Goal: Transaction & Acquisition: Download file/media

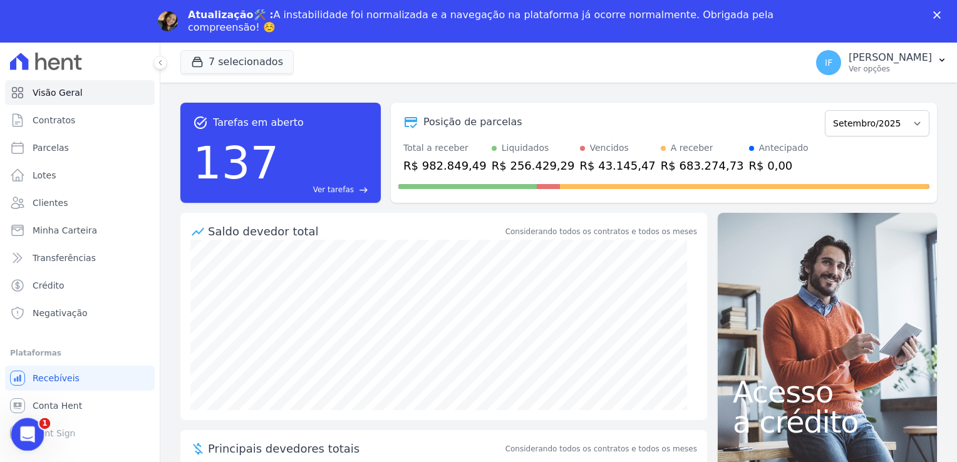
click at [32, 428] on icon "Abertura do Messenger da Intercom" at bounding box center [26, 433] width 21 height 21
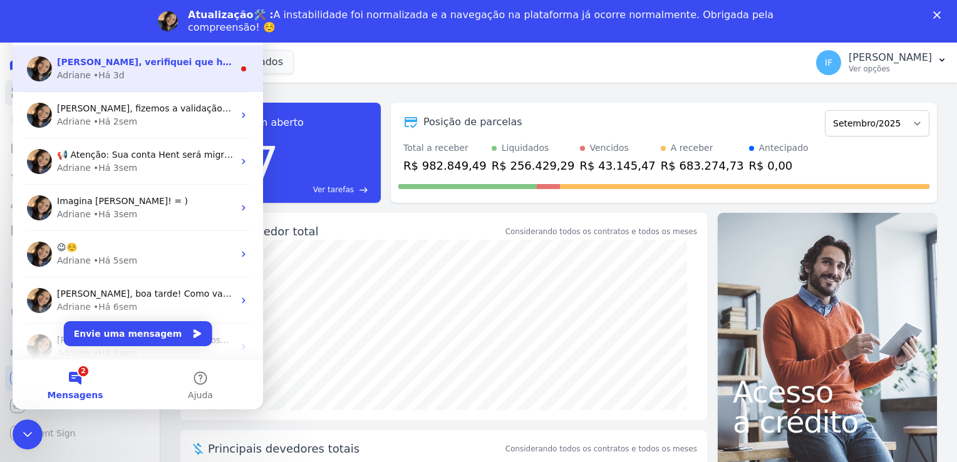
click at [193, 74] on div "Adriane • Há 3d" at bounding box center [145, 75] width 177 height 13
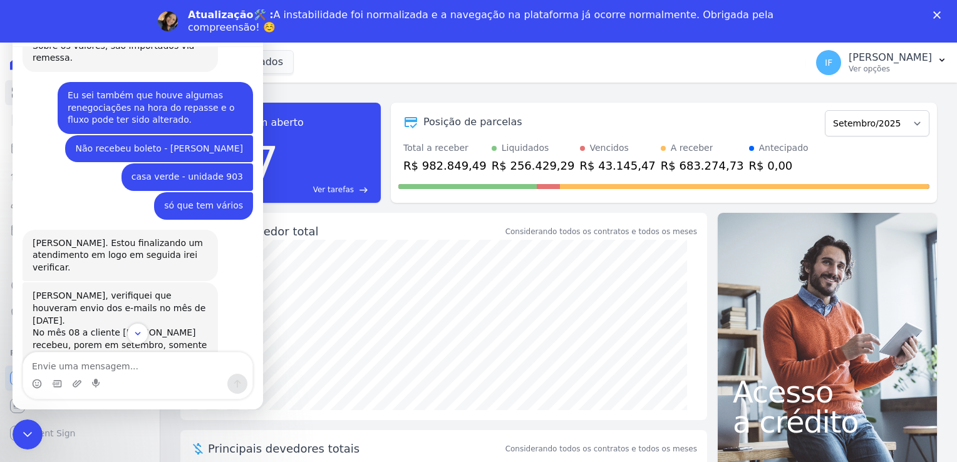
scroll to position [525, 0]
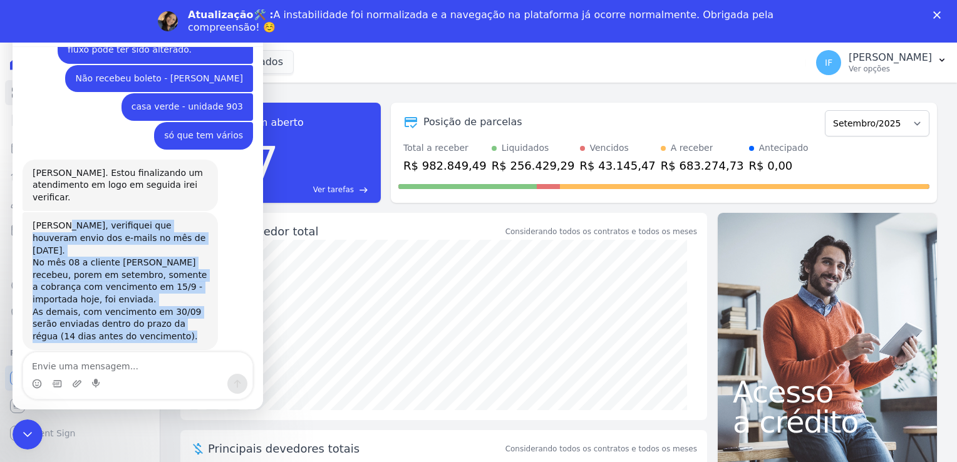
drag, startPoint x: 57, startPoint y: 216, endPoint x: 209, endPoint y: 313, distance: 180.4
click at [209, 313] on div "Isabel, verifiquei que houveram envio dos e-mails no mês de setembro/25. No mês…" at bounding box center [120, 281] width 195 height 138
drag, startPoint x: 209, startPoint y: 313, endPoint x: 143, endPoint y: 247, distance: 93.0
click at [143, 257] on div "No mês 08 a cliente Ingrid recebeu, porem em setembro, somente a cobrança com v…" at bounding box center [120, 281] width 175 height 49
click at [107, 279] on div "No mês 08 a cliente Ingrid recebeu, porem em setembro, somente a cobrança com v…" at bounding box center [120, 281] width 175 height 49
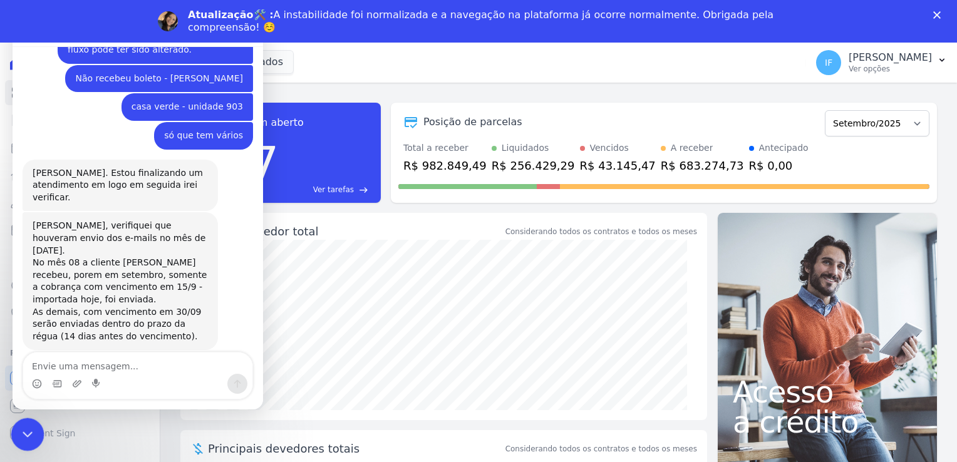
click at [16, 437] on div "Encerramento do Messenger da Intercom" at bounding box center [26, 433] width 30 height 30
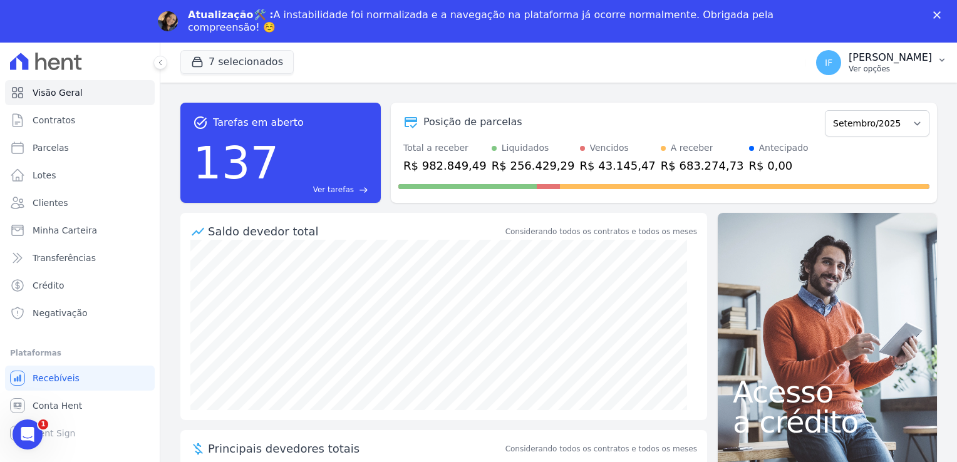
click at [910, 64] on p "Ver opções" at bounding box center [890, 69] width 83 height 10
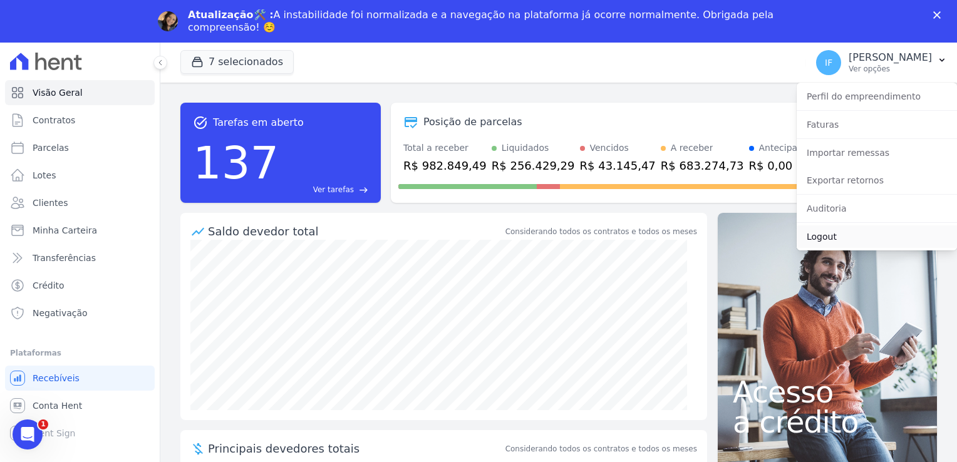
click at [852, 238] on link "Logout" at bounding box center [877, 237] width 160 height 23
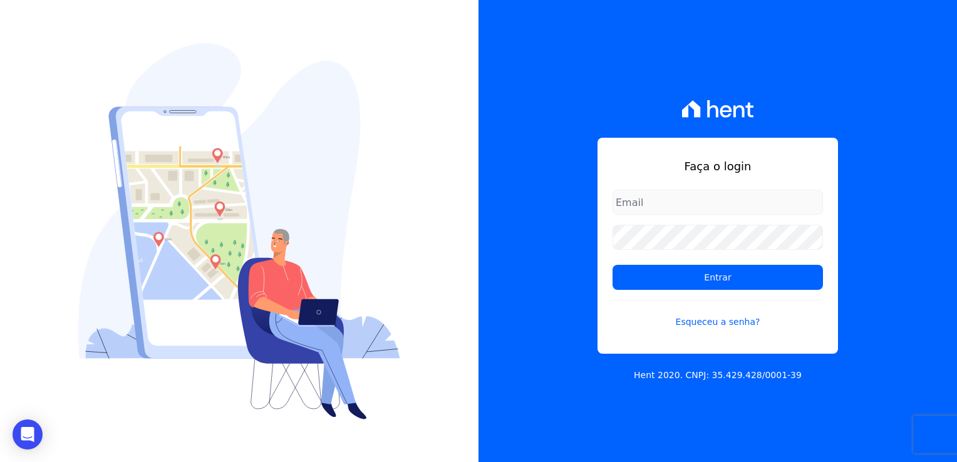
type input "isabel.fernanda@markaprime.com.br"
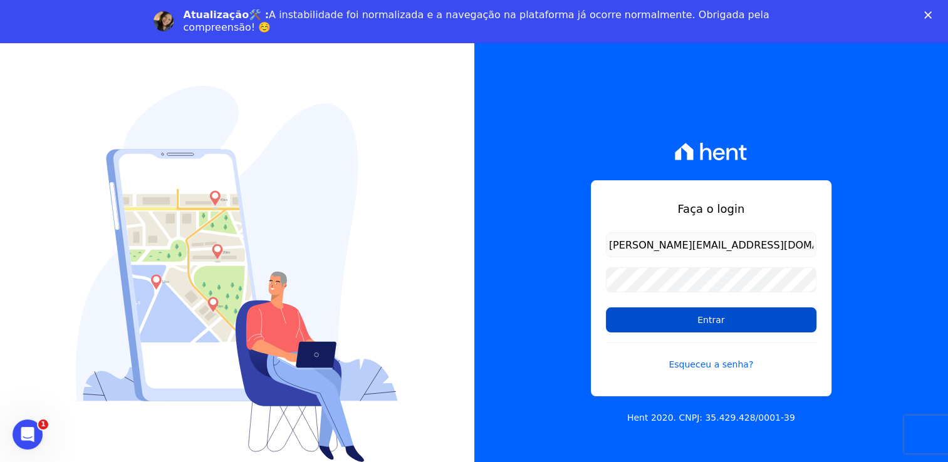
click at [701, 325] on input "Entrar" at bounding box center [711, 320] width 211 height 25
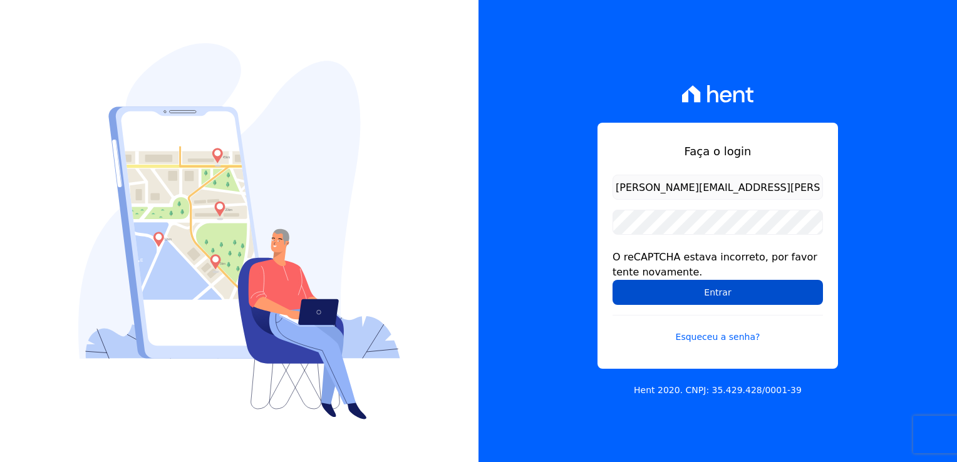
click at [712, 294] on input "Entrar" at bounding box center [718, 292] width 211 height 25
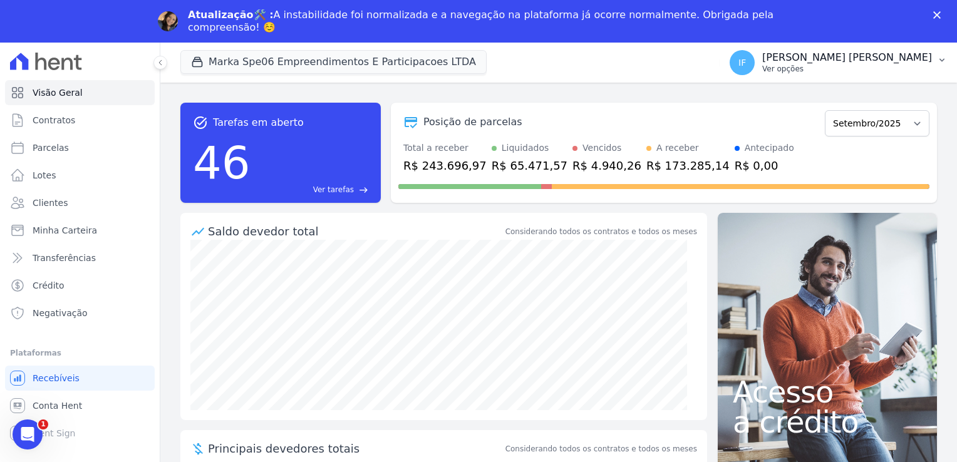
click at [841, 71] on p "Ver opções" at bounding box center [847, 69] width 170 height 10
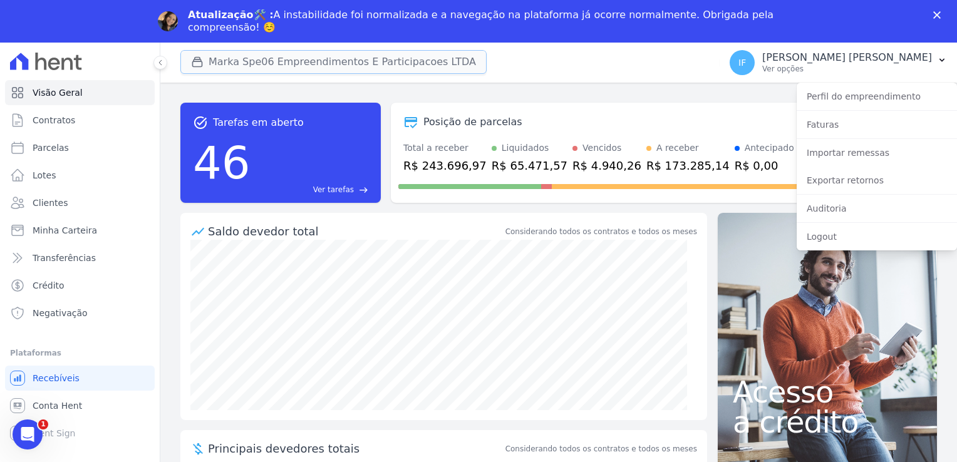
click at [385, 63] on button "Marka Spe06 Empreendimentos E Participacoes LTDA" at bounding box center [333, 62] width 306 height 24
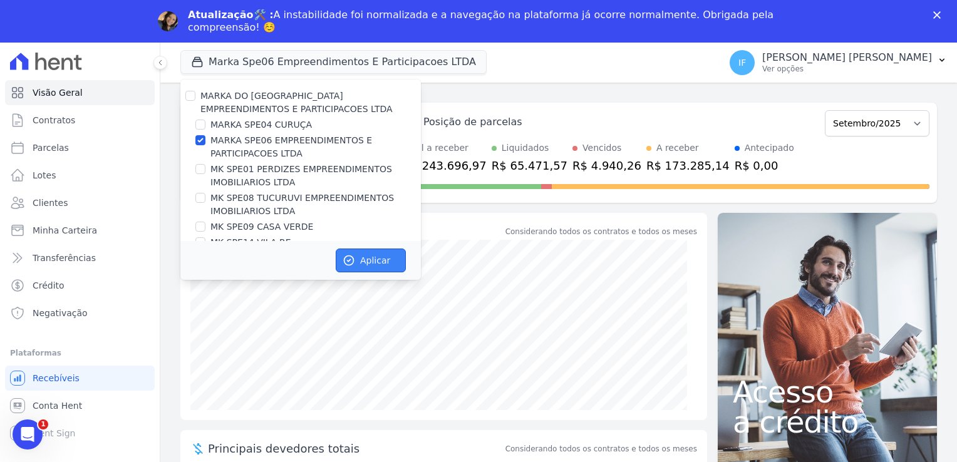
click at [367, 264] on button "Aplicar" at bounding box center [371, 261] width 70 height 24
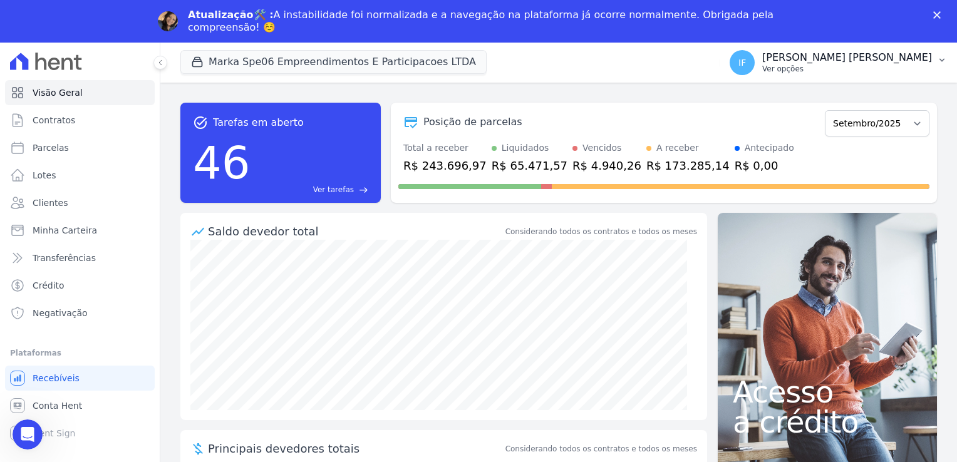
click at [871, 74] on div "IF [PERSON_NAME] [PERSON_NAME] Ver opções" at bounding box center [831, 62] width 202 height 25
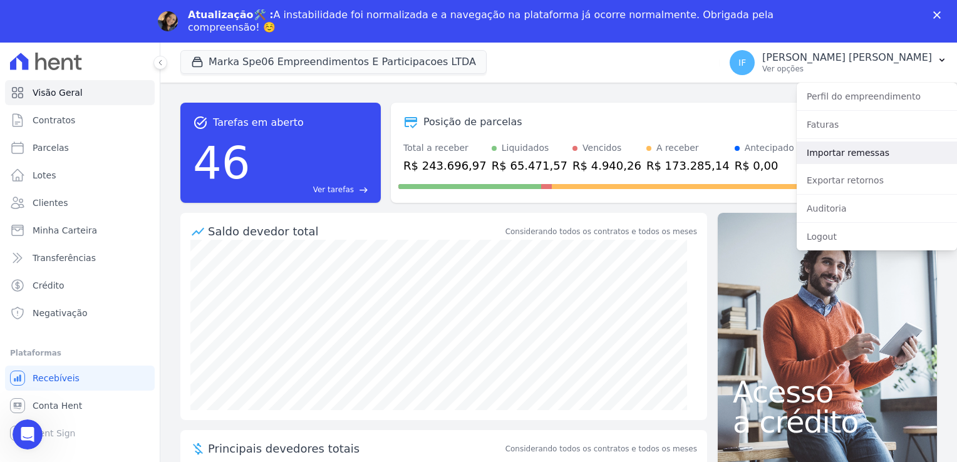
click at [861, 155] on link "Importar remessas" at bounding box center [877, 153] width 160 height 23
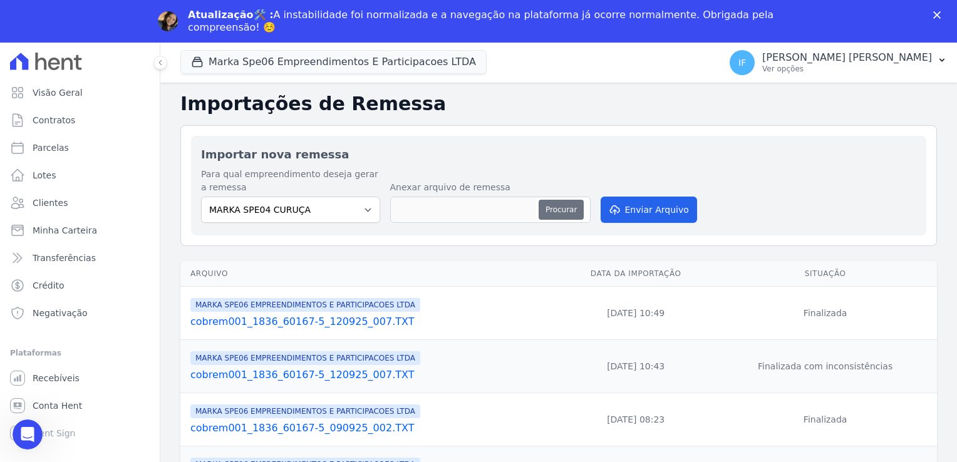
click at [551, 209] on button "Procurar" at bounding box center [561, 210] width 45 height 20
type input "cobrem001_1836_60167-5_150925_004.TXT"
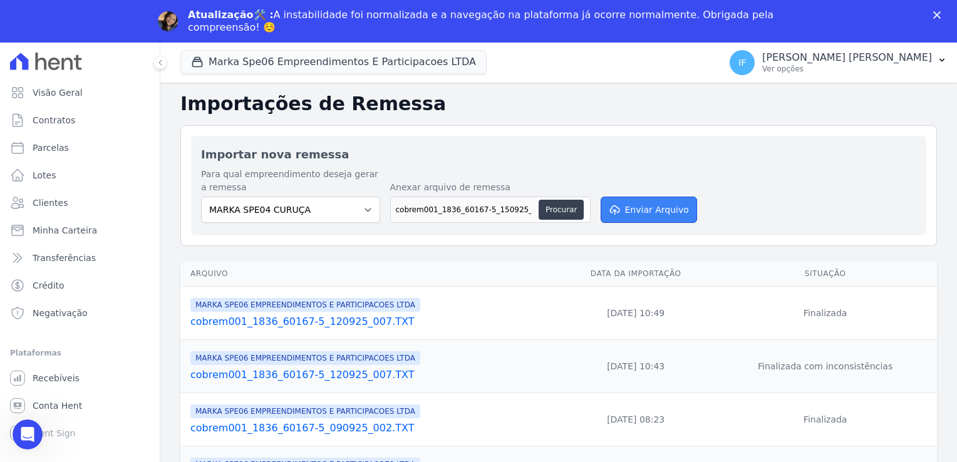
click at [640, 209] on button "Enviar Arquivo" at bounding box center [649, 210] width 96 height 26
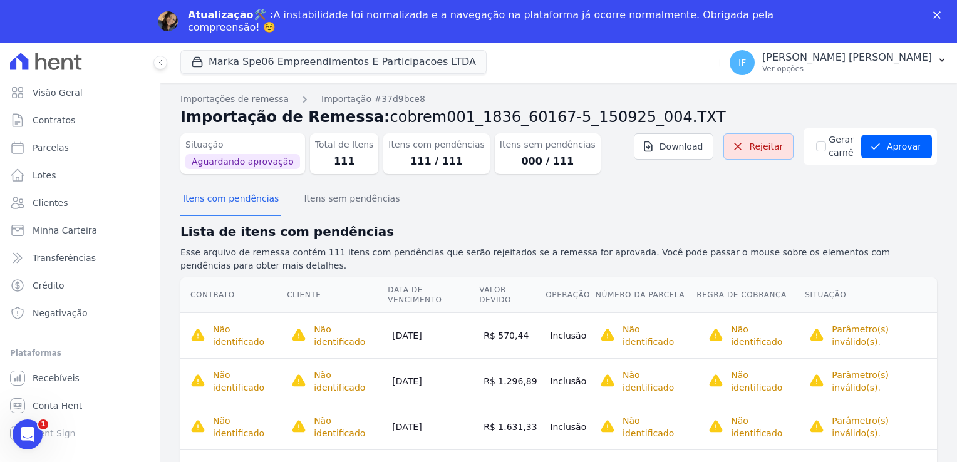
drag, startPoint x: 766, startPoint y: 149, endPoint x: 528, endPoint y: 68, distance: 250.8
click at [766, 150] on link "Rejeitar" at bounding box center [759, 146] width 70 height 26
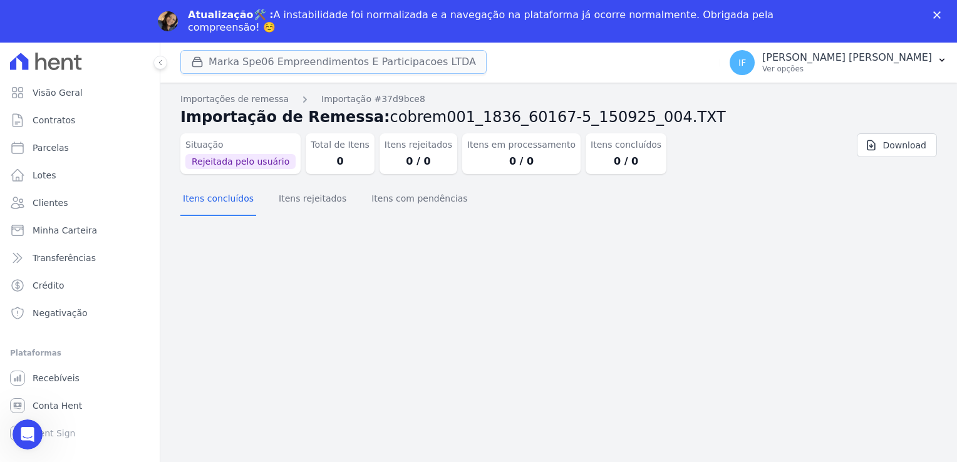
click at [368, 53] on button "Marka Spe06 Empreendimentos E Participacoes LTDA" at bounding box center [333, 62] width 306 height 24
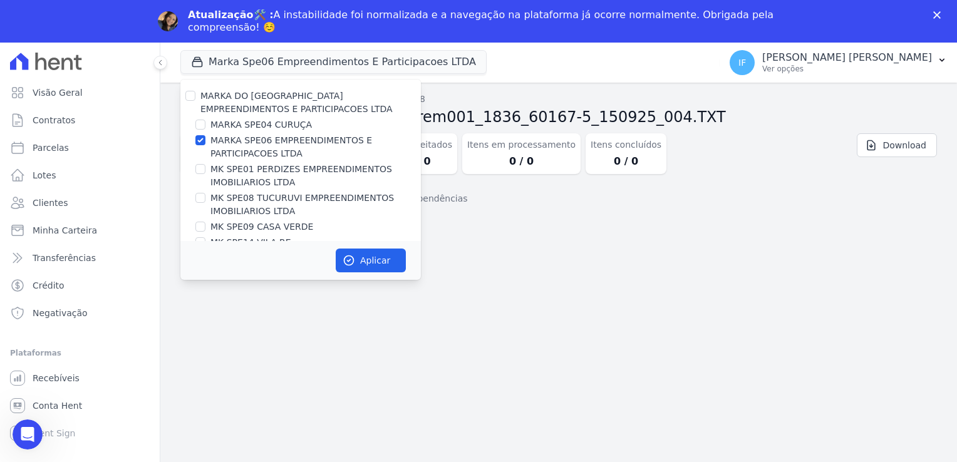
click at [244, 167] on label "MK SPE01 PERDIZES EMPREENDIMENTOS IMOBILIARIOS LTDA" at bounding box center [316, 176] width 211 height 26
click at [205, 167] on input "MK SPE01 PERDIZES EMPREENDIMENTOS IMOBILIARIOS LTDA" at bounding box center [200, 169] width 10 height 10
checkbox input "true"
click at [246, 139] on label "MARKA SPE06 EMPREENDIMENTOS E PARTICIPACOES LTDA" at bounding box center [316, 147] width 211 height 26
click at [205, 139] on input "MARKA SPE06 EMPREENDIMENTOS E PARTICIPACOES LTDA" at bounding box center [200, 140] width 10 height 10
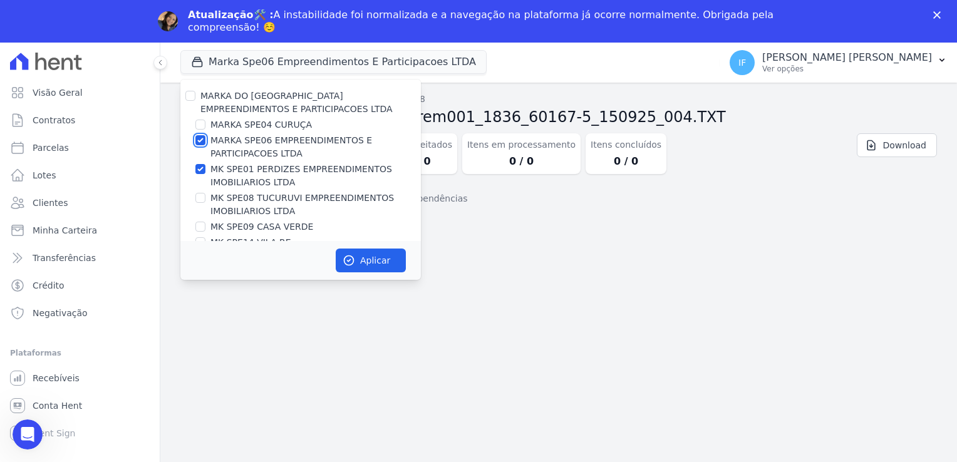
checkbox input "false"
click at [256, 97] on label "MARKA DO [GEOGRAPHIC_DATA] EMPREENDIMENTOS E PARTICIPACOES LTDA" at bounding box center [296, 102] width 192 height 23
click at [195, 97] on input "MARKA DO [GEOGRAPHIC_DATA] EMPREENDIMENTOS E PARTICIPACOES LTDA" at bounding box center [190, 96] width 10 height 10
checkbox input "true"
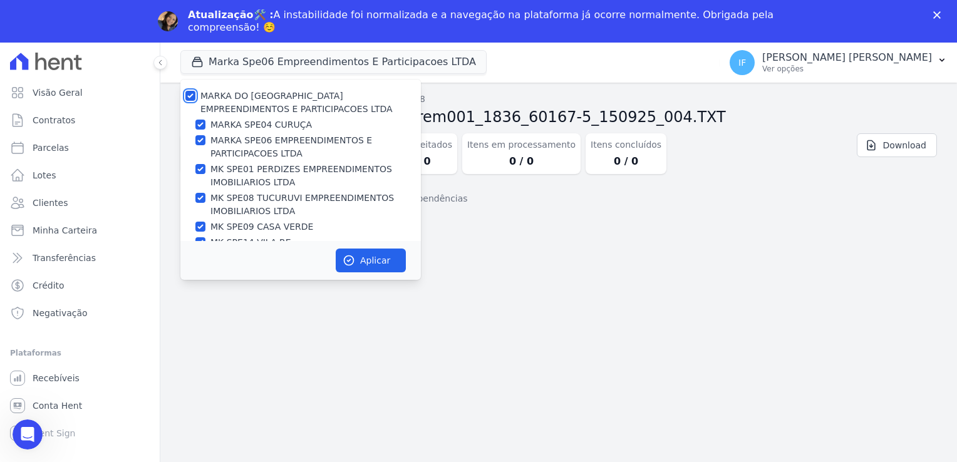
checkbox input "true"
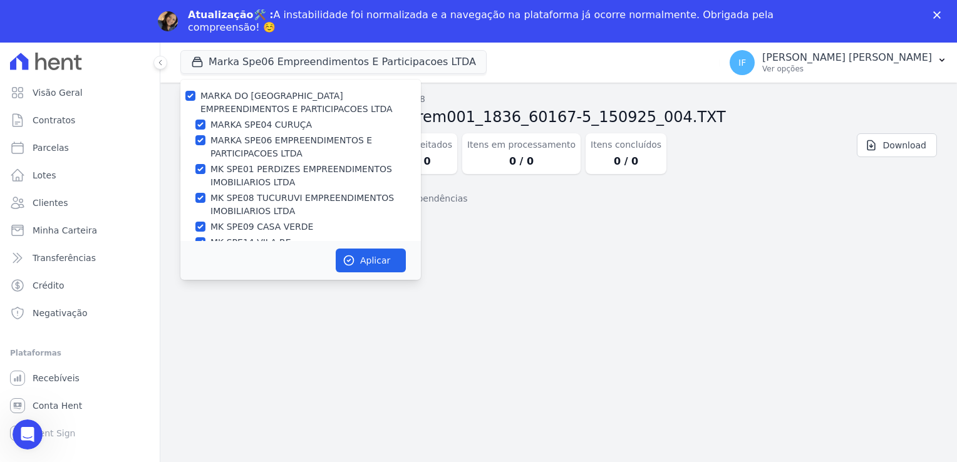
click at [244, 132] on div "MARKA DO BRASIL EMPREENDIMENTOS E PARTICIPACOES LTDA MARKA SPE04 CURUÇA MARKA S…" at bounding box center [300, 177] width 241 height 195
click at [244, 144] on label "MARKA SPE06 EMPREENDIMENTOS E PARTICIPACOES LTDA" at bounding box center [316, 147] width 211 height 26
click at [205, 144] on input "MARKA SPE06 EMPREENDIMENTOS E PARTICIPACOES LTDA" at bounding box center [200, 140] width 10 height 10
checkbox input "false"
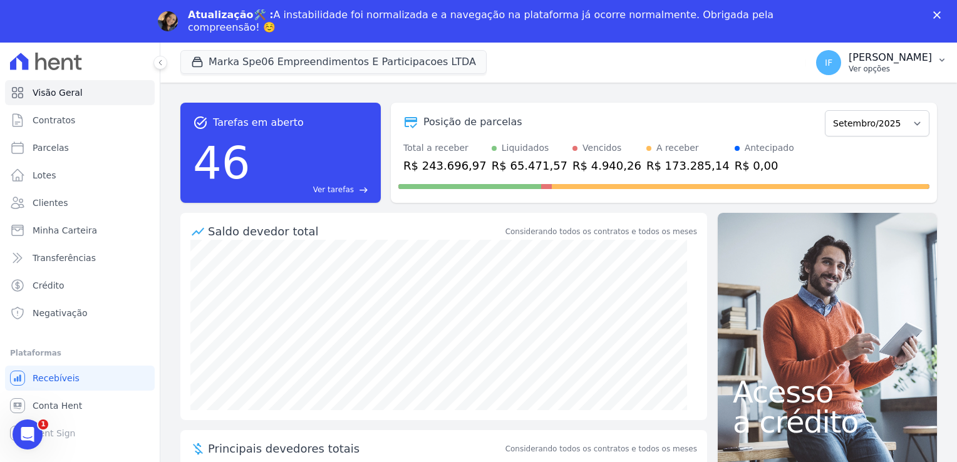
click at [863, 71] on p "Ver opções" at bounding box center [890, 69] width 83 height 10
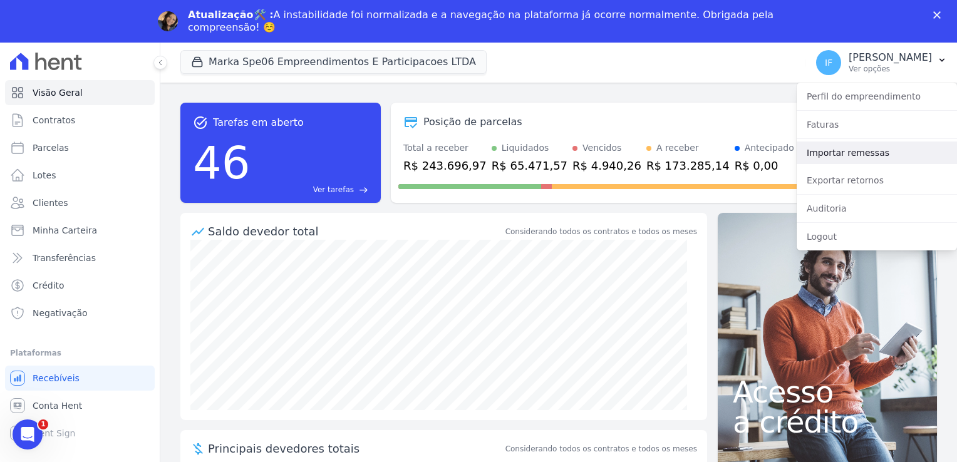
click at [833, 152] on link "Importar remessas" at bounding box center [877, 153] width 160 height 23
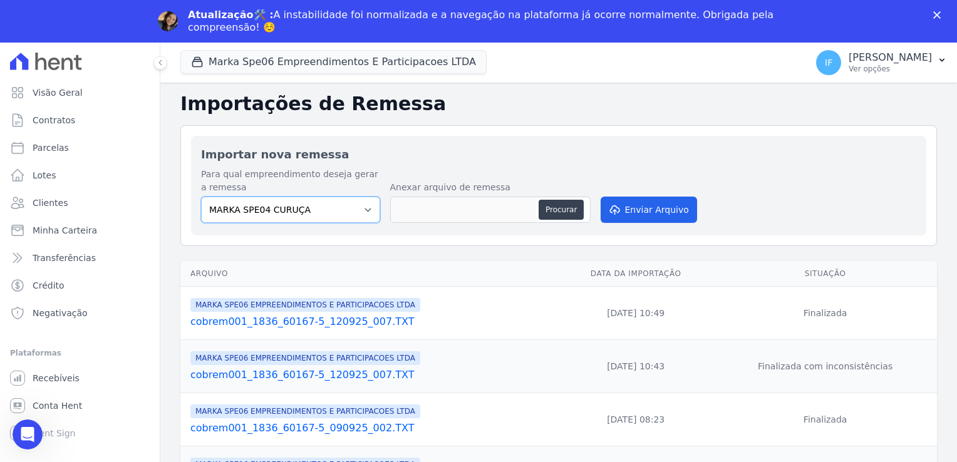
click at [351, 203] on select "MARKA SPE04 CURUÇA MARKA SPE06 EMPREENDIMENTOS E PARTICIPACOES LTDA MK SPE01 PE…" at bounding box center [290, 210] width 179 height 26
select select "fef18e2b-896b-4456-b766-b2db8c2ece14"
click at [201, 197] on select "MARKA SPE04 CURUÇA MARKA SPE06 EMPREENDIMENTOS E PARTICIPACOES LTDA MK SPE01 PE…" at bounding box center [290, 210] width 179 height 26
click at [566, 209] on button "Procurar" at bounding box center [561, 210] width 45 height 20
click at [563, 212] on button "Procurar" at bounding box center [561, 210] width 45 height 20
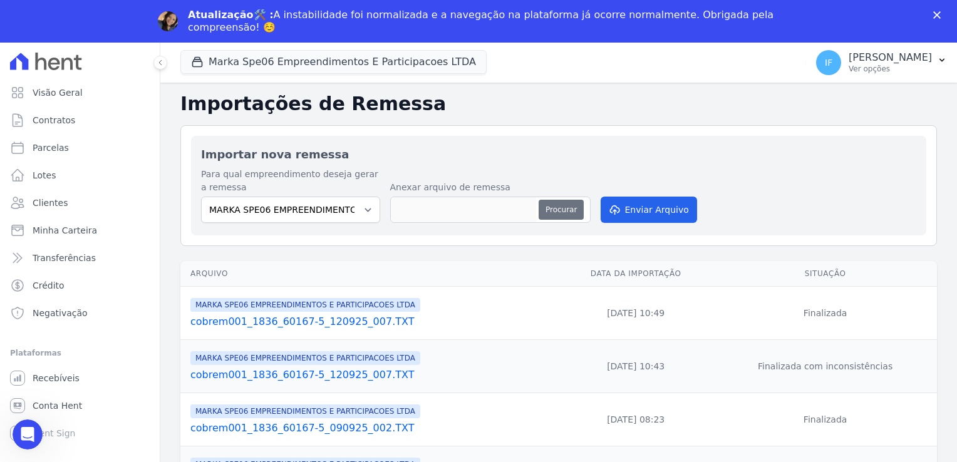
type input "cobrem001_1836_60167-5_150925_004.TXT"
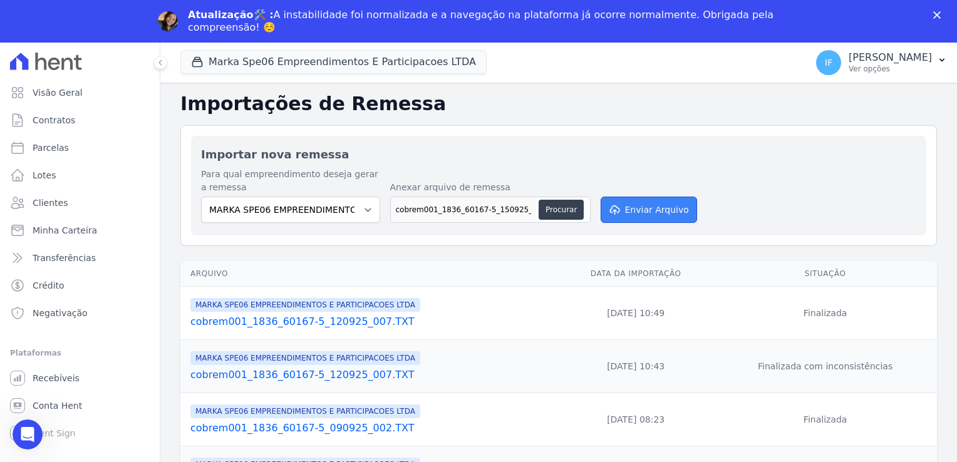
click at [644, 213] on button "Enviar Arquivo" at bounding box center [649, 210] width 96 height 26
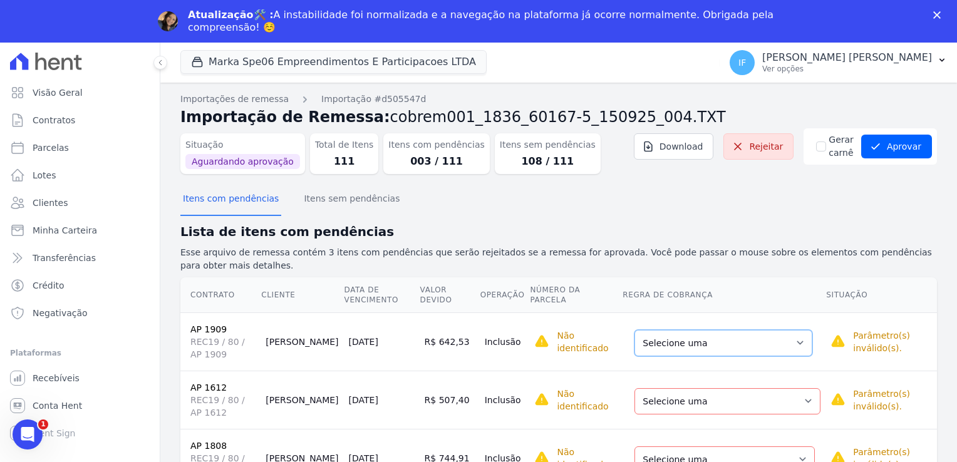
click at [793, 331] on select "Selecione uma Nova Parcela Avulsa Parcela Avulsa Existente Parcela Normal (22 X…" at bounding box center [724, 343] width 178 height 26
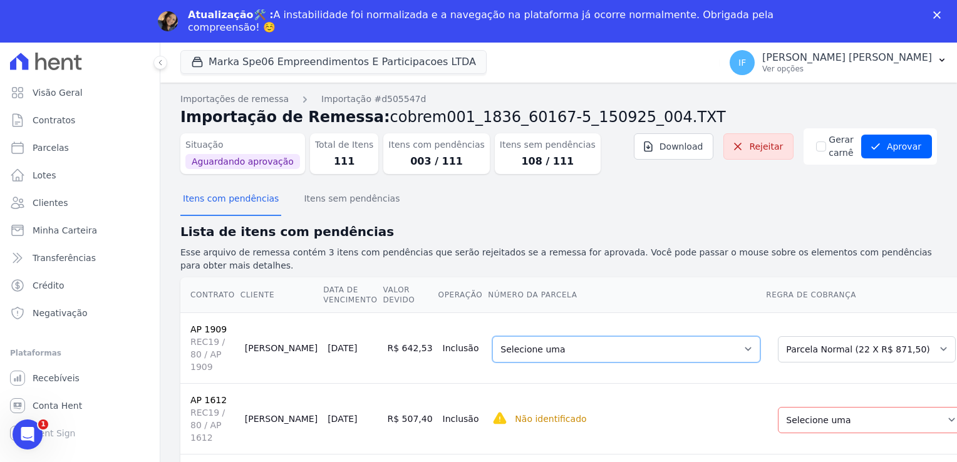
click at [669, 350] on select "Selecione uma 1 - [DATE] - R$ 852,76 - Vencido (Cobrança Expirada) 6 - [DATE] -…" at bounding box center [626, 349] width 268 height 26
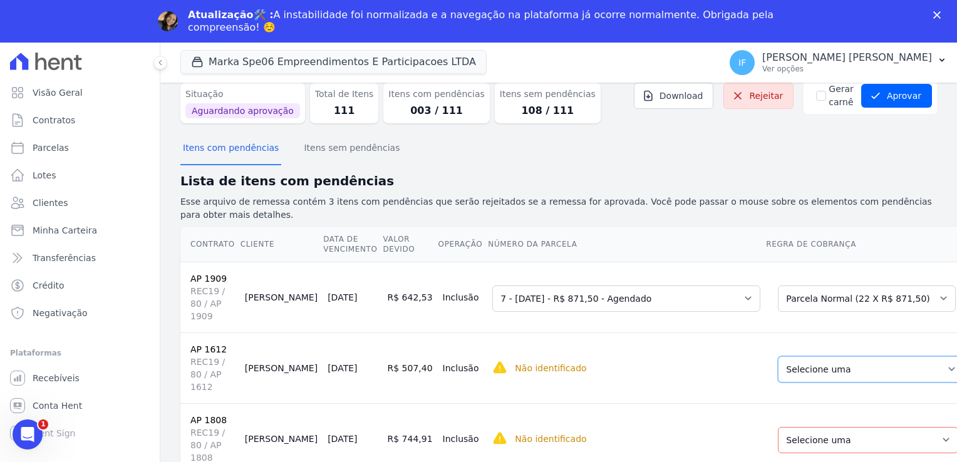
click at [873, 364] on select "Selecione uma Nova Parcela Avulsa Parcela Avulsa Existente [GEOGRAPHIC_DATA] (1…" at bounding box center [871, 369] width 186 height 26
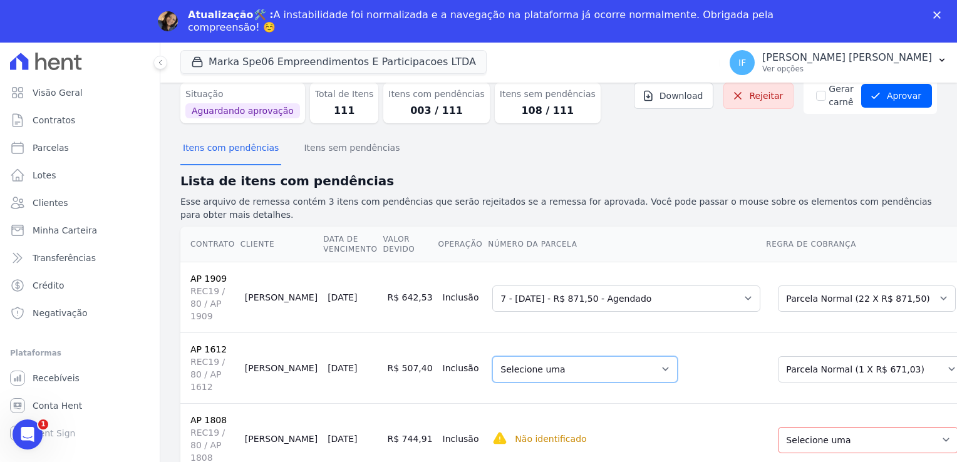
click at [592, 365] on select "Selecione uma 1 - [DATE] - R$ 671,03 - Agendado" at bounding box center [584, 369] width 185 height 26
click at [833, 356] on select "Selecione uma Nova Parcela Avulsa Parcela Avulsa Existente [GEOGRAPHIC_DATA] (1…" at bounding box center [871, 369] width 186 height 26
click at [606, 362] on select "Selecione uma 1 - [DATE] - R$ 365,02 - Agendado" at bounding box center [584, 369] width 185 height 26
click at [778, 354] on div "Selecione uma Nova Parcela Avulsa Parcela Avulsa Existente [GEOGRAPHIC_DATA] (1…" at bounding box center [871, 368] width 186 height 29
click at [778, 358] on select "Selecione uma Nova Parcela Avulsa Parcela Avulsa Existente [GEOGRAPHIC_DATA] (1…" at bounding box center [871, 369] width 186 height 26
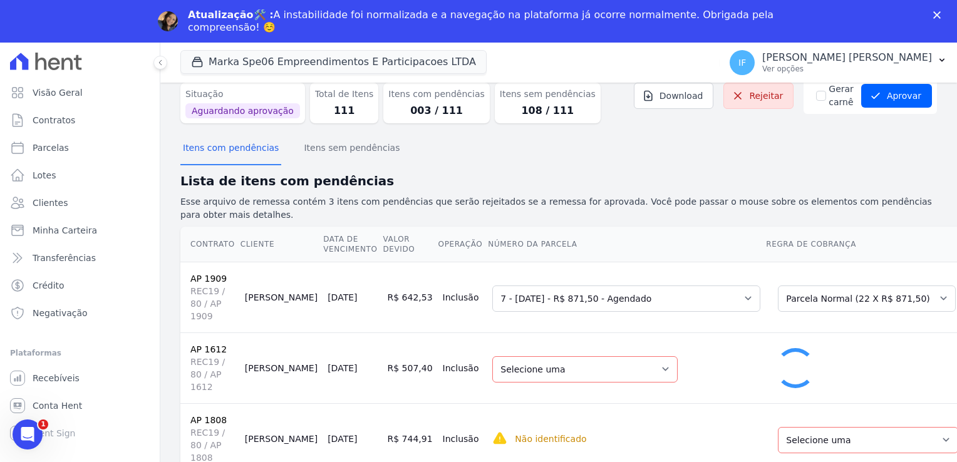
select select "0"
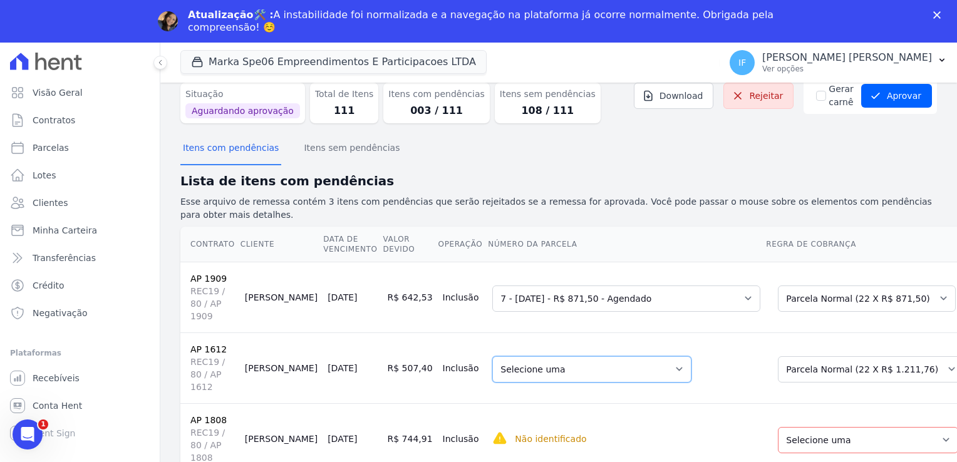
click at [614, 362] on select "Selecione uma 1 - [DATE] - R$ 1.170,33 - Agendado 7 - [DATE] - R$ 1.211,76 - Ag…" at bounding box center [591, 369] width 199 height 26
click at [867, 430] on select "Selecione uma Nova Parcela Avulsa Parcela Avulsa Existente Parcela Normal (36 X…" at bounding box center [868, 440] width 180 height 26
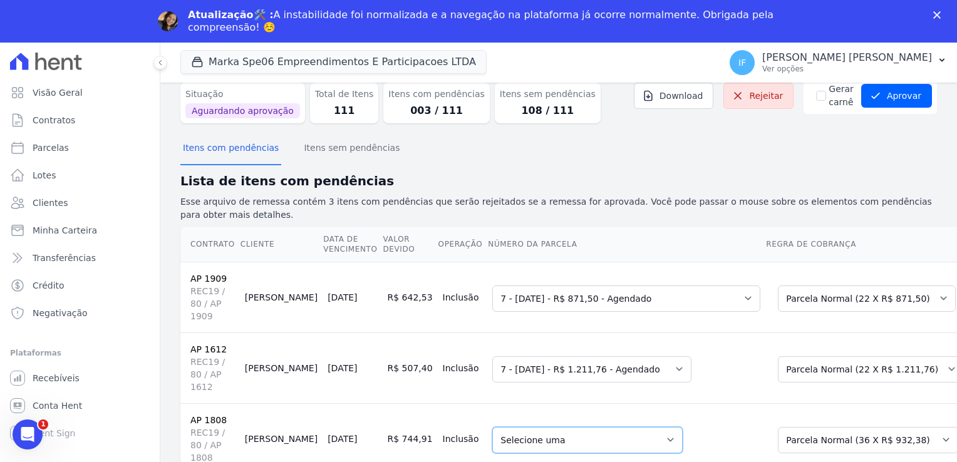
click at [618, 430] on select "Selecione uma 1 - [DATE] - R$ 932,38 - Agendado 2 - [DATE] - R$ 932,38 - Agenda…" at bounding box center [587, 440] width 190 height 26
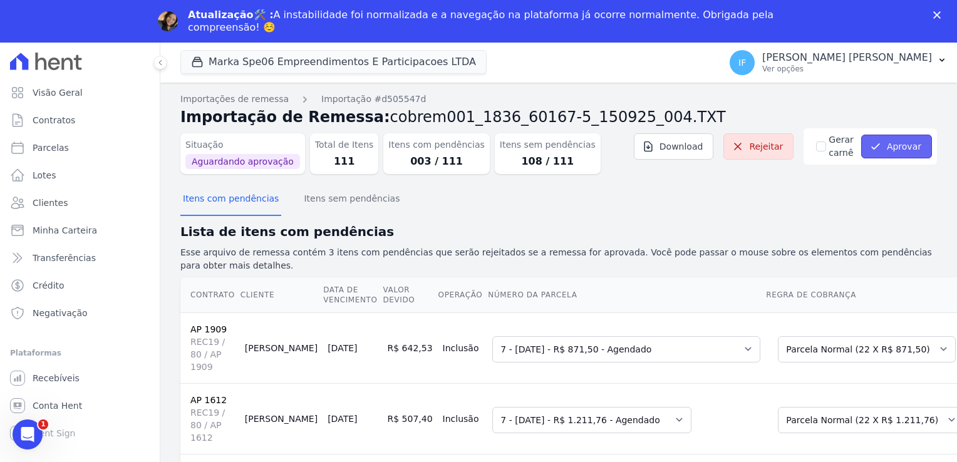
click at [888, 146] on button "Aprovar" at bounding box center [896, 147] width 71 height 24
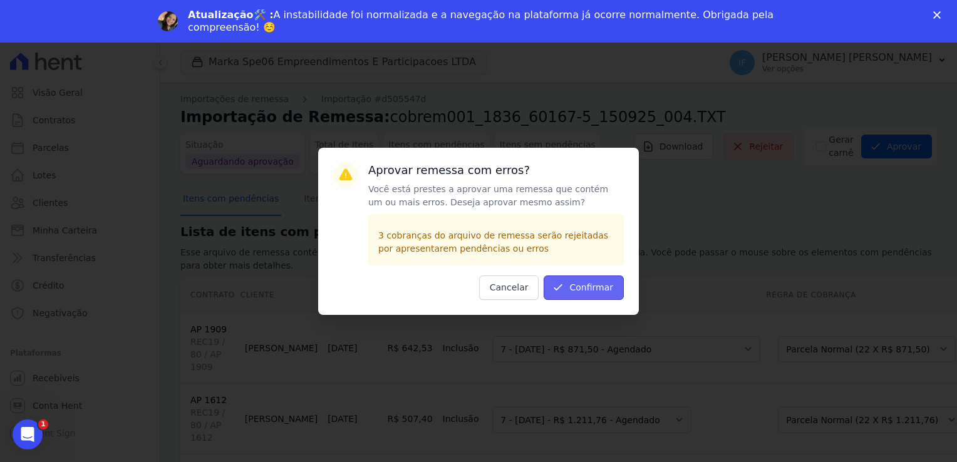
click at [581, 283] on button "Confirmar" at bounding box center [584, 288] width 80 height 24
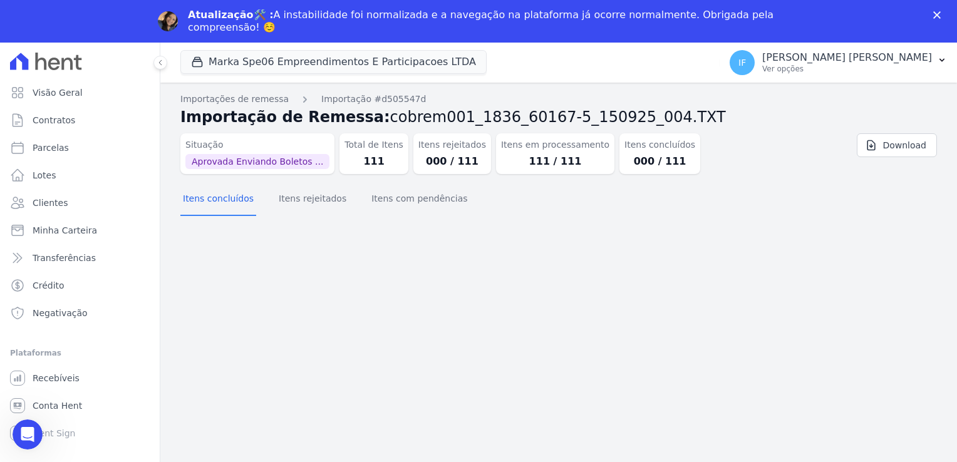
click at [628, 259] on div "Importação aprovada e operações agendadas. Importações de remessa Importação #d…" at bounding box center [558, 294] width 797 height 422
click at [849, 59] on p "[PERSON_NAME] [PERSON_NAME]" at bounding box center [847, 57] width 170 height 13
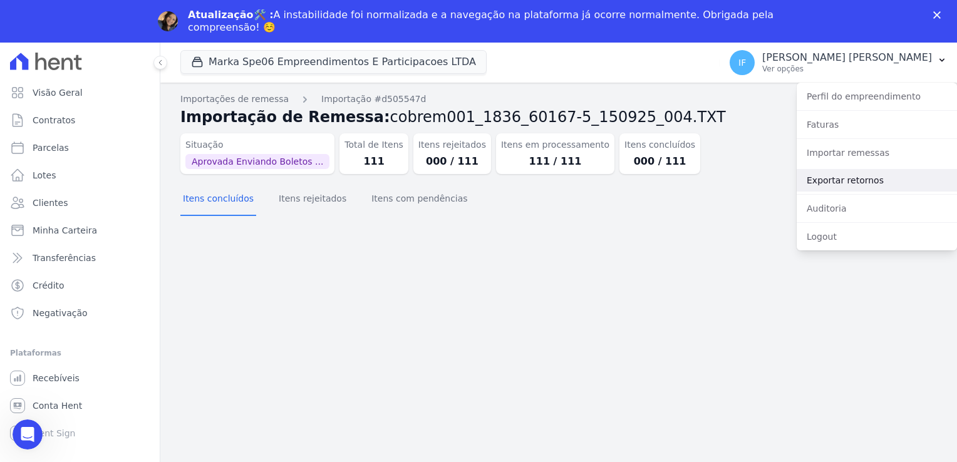
click at [848, 180] on link "Exportar retornos" at bounding box center [877, 180] width 160 height 23
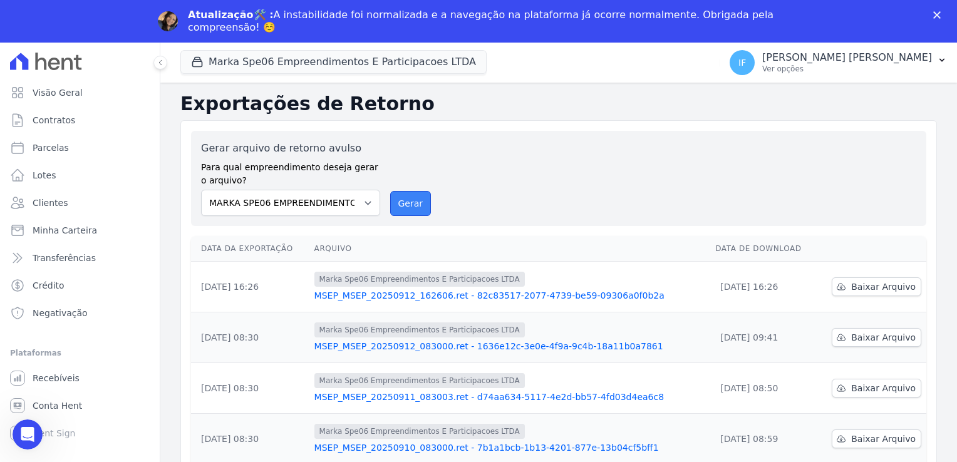
click at [400, 200] on button "Gerar" at bounding box center [410, 203] width 41 height 25
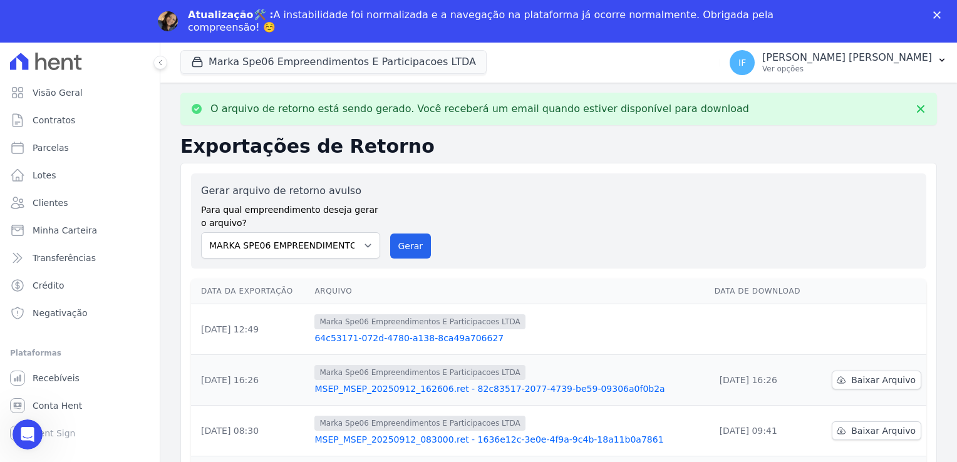
click at [459, 337] on link "64c53171-072d-4780-a138-8ca49a706627" at bounding box center [510, 338] width 390 height 13
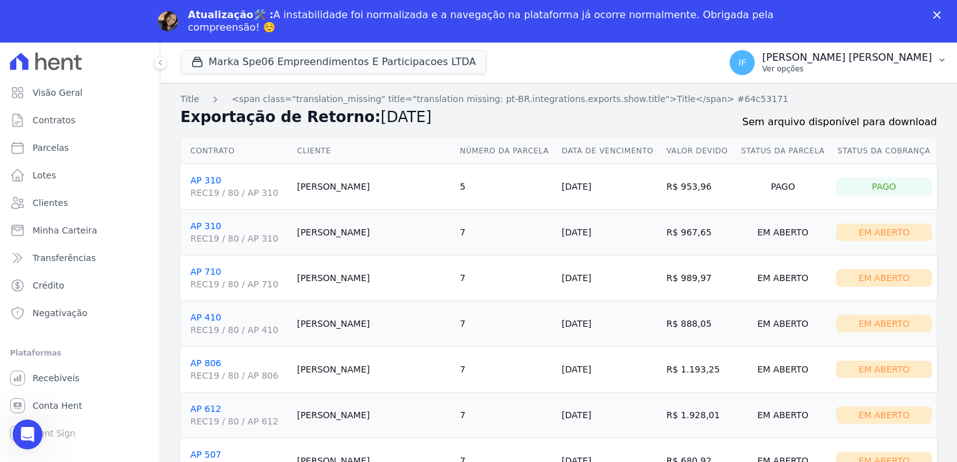
click at [865, 65] on p "Ver opções" at bounding box center [847, 69] width 170 height 10
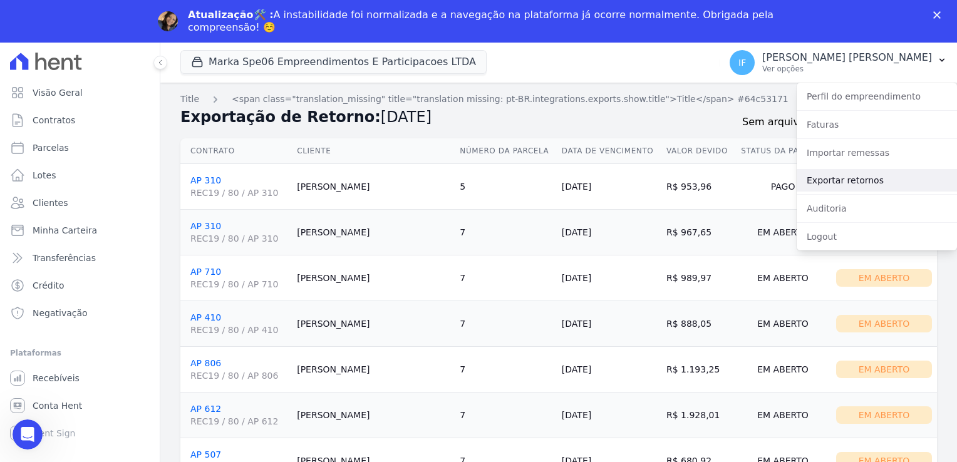
click at [842, 182] on link "Exportar retornos" at bounding box center [877, 180] width 160 height 23
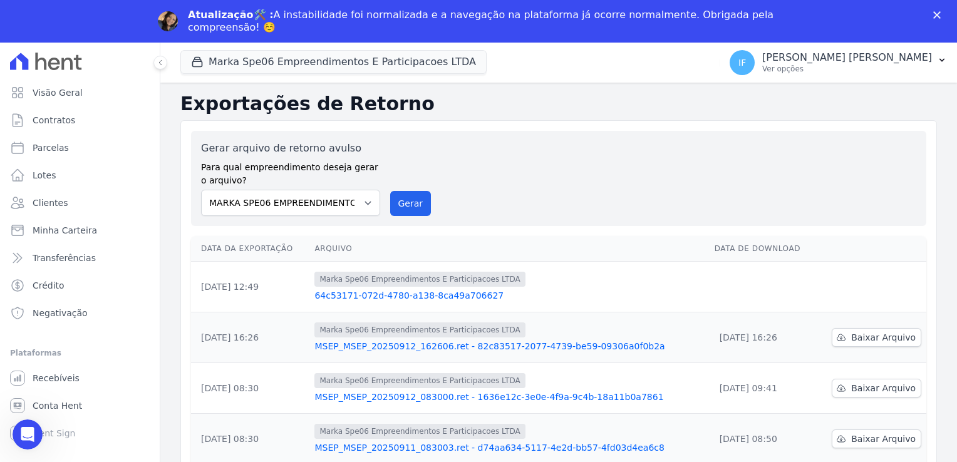
click at [441, 295] on link "64c53171-072d-4780-a138-8ca49a706627" at bounding box center [510, 295] width 390 height 13
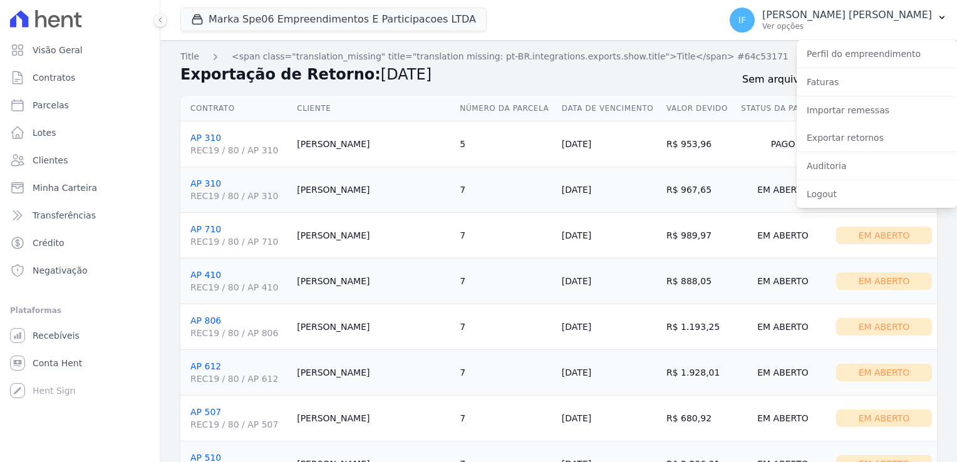
click at [455, 295] on td "7" at bounding box center [506, 282] width 102 height 46
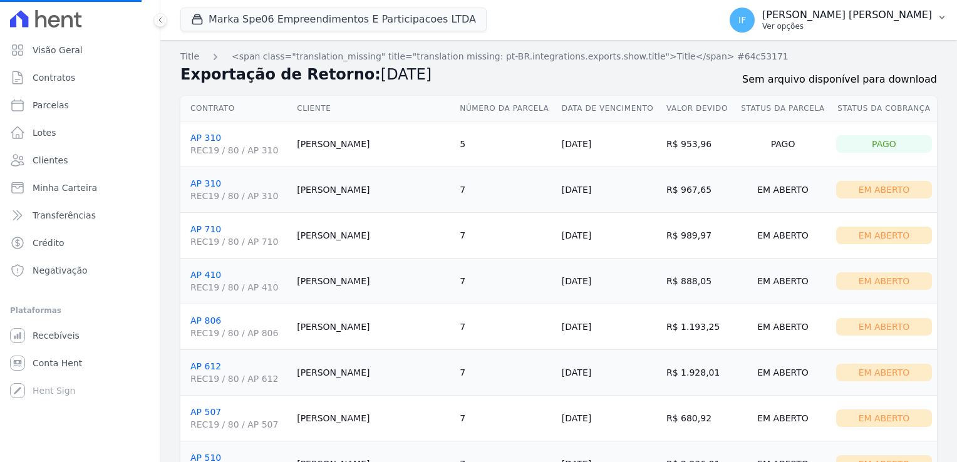
click at [855, 10] on p "[PERSON_NAME] [PERSON_NAME]" at bounding box center [847, 15] width 170 height 13
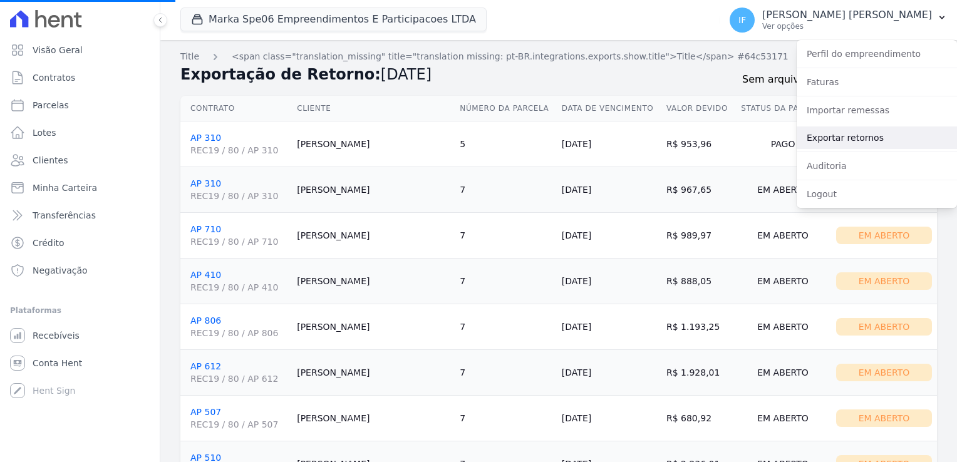
click at [868, 137] on link "Exportar retornos" at bounding box center [877, 138] width 160 height 23
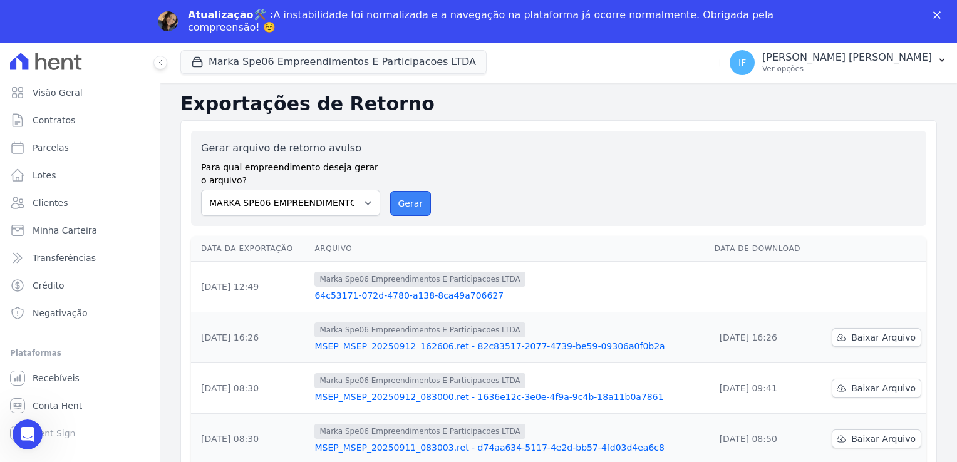
drag, startPoint x: 465, startPoint y: 294, endPoint x: 412, endPoint y: 204, distance: 105.3
click at [412, 204] on button "Gerar" at bounding box center [410, 203] width 41 height 25
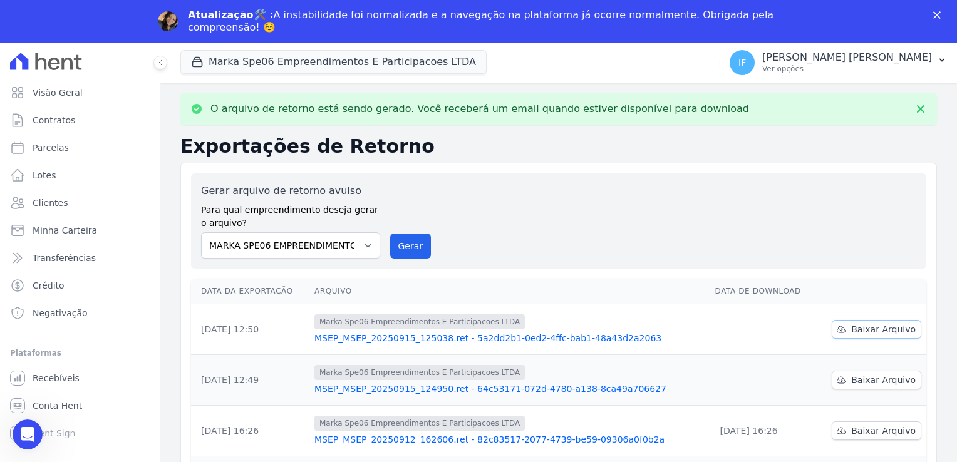
click at [863, 330] on span "Baixar Arquivo" at bounding box center [883, 329] width 65 height 13
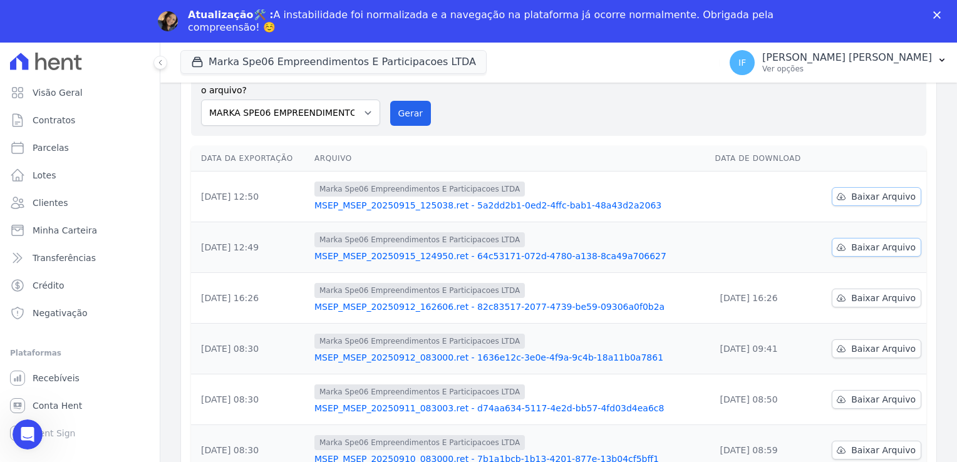
scroll to position [63, 0]
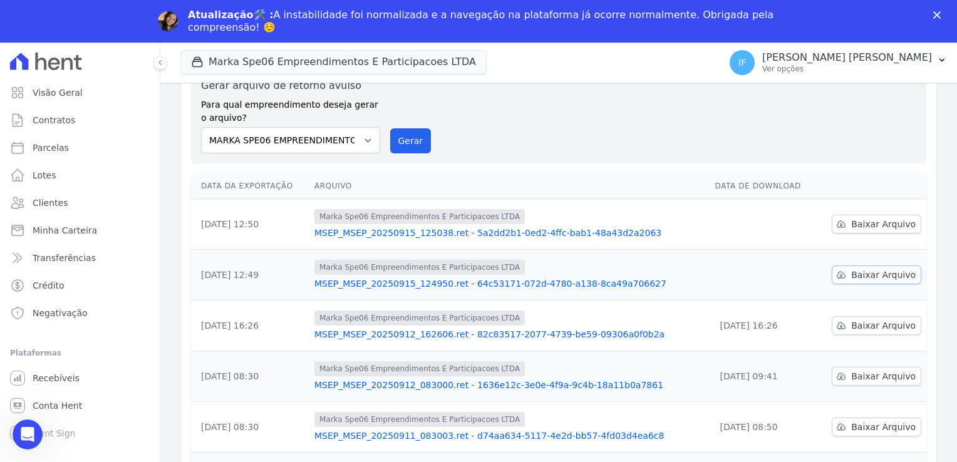
click at [855, 269] on span "Baixar Arquivo" at bounding box center [883, 275] width 65 height 13
click at [861, 224] on span "Baixar Arquivo" at bounding box center [883, 224] width 65 height 13
click at [404, 142] on button "Gerar" at bounding box center [410, 140] width 41 height 25
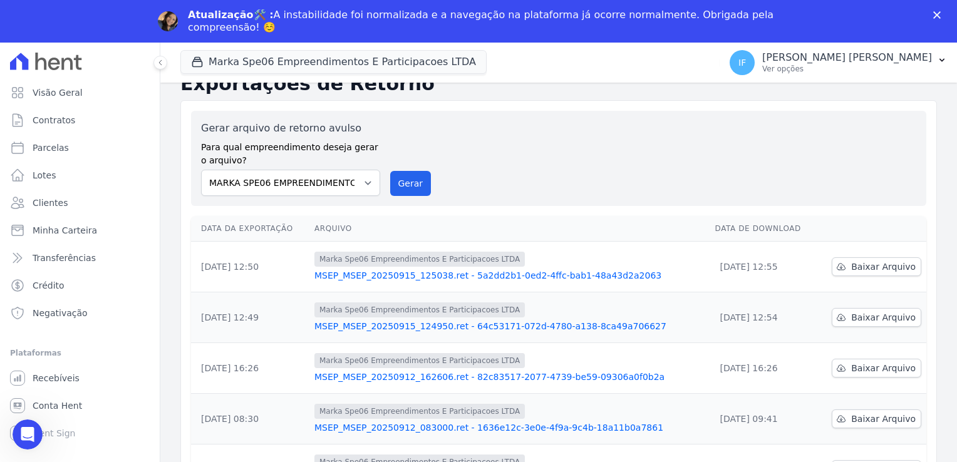
scroll to position [20, 0]
click at [497, 272] on link "MSEP_MSEP_20250915_125038.ret - 5a2dd2b1-0ed2-4ffc-bab1-48a43d2a2063" at bounding box center [510, 275] width 391 height 13
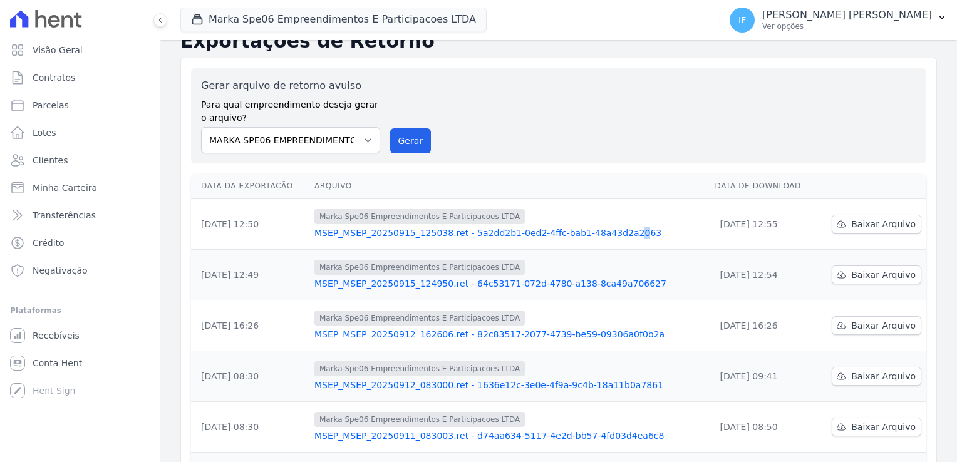
click at [497, 272] on tbody "[DATE] 12:50 Marka Spe06 Empreendimentos E Participacoes LTDA MSEP_MSEP_2025091…" at bounding box center [559, 452] width 736 height 507
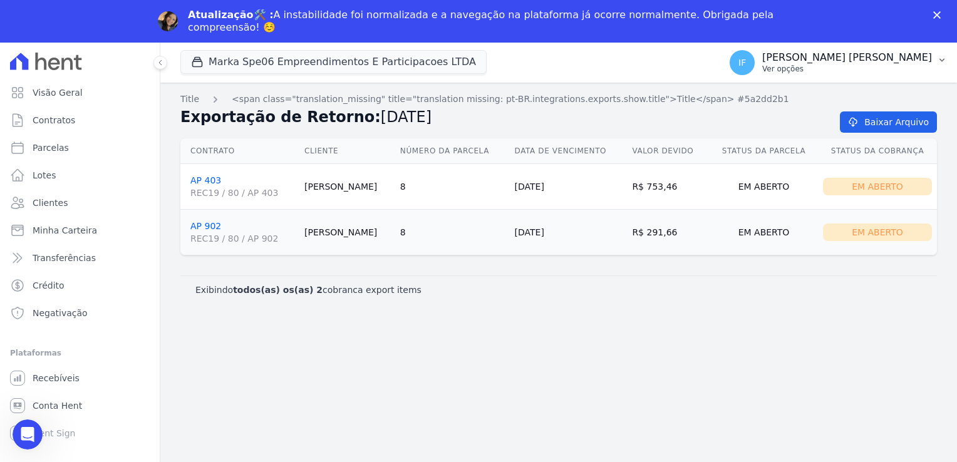
click at [828, 64] on p "Ver opções" at bounding box center [847, 69] width 170 height 10
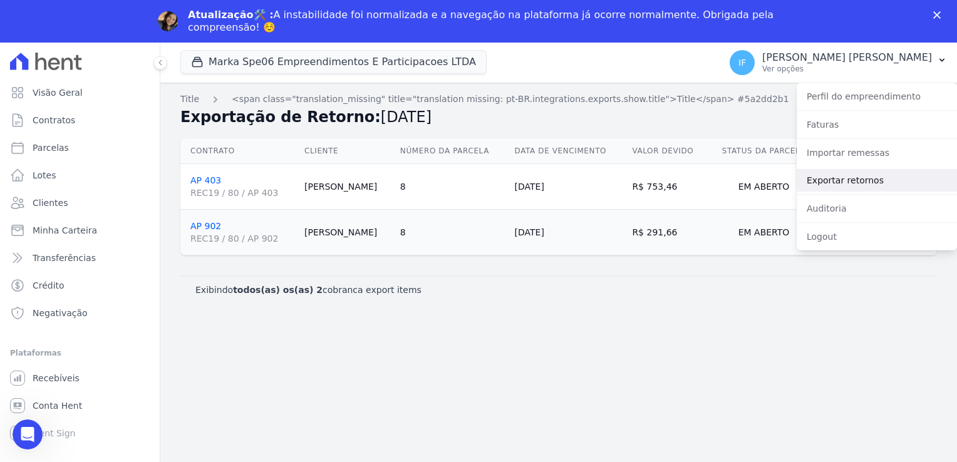
click at [834, 185] on link "Exportar retornos" at bounding box center [877, 180] width 160 height 23
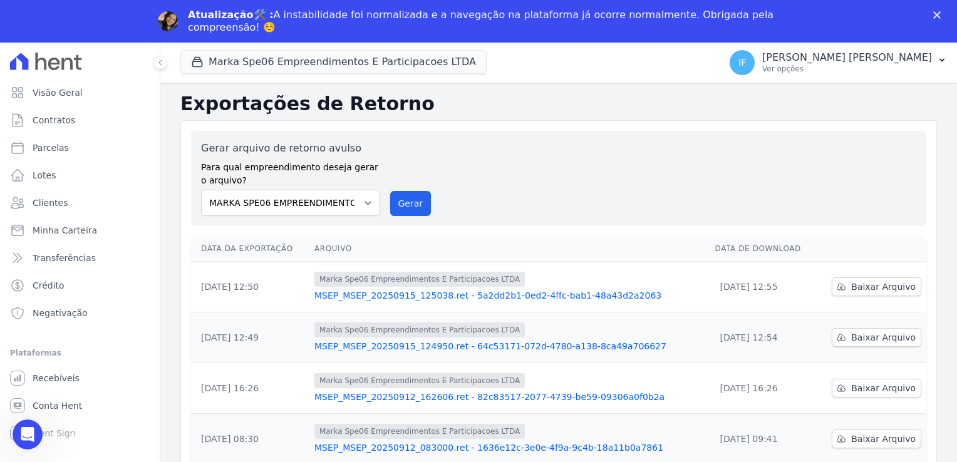
click at [416, 344] on link "MSEP_MSEP_20250915_124950.ret - 64c53171-072d-4780-a138-8ca49a706627" at bounding box center [510, 346] width 391 height 13
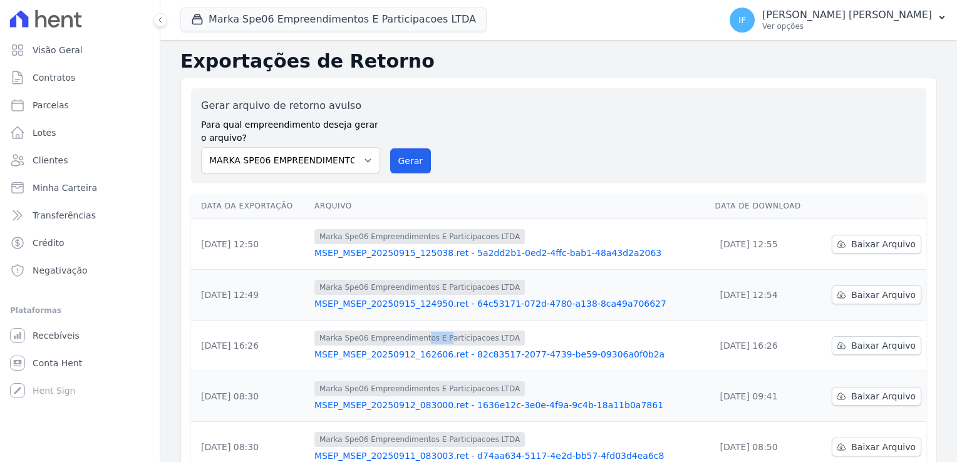
click at [416, 344] on td "Marka Spe06 Empreendimentos E Participacoes LTDA MSEP_MSEP_20250912_162606.ret …" at bounding box center [509, 346] width 401 height 51
drag, startPoint x: 416, startPoint y: 344, endPoint x: 410, endPoint y: 303, distance: 41.2
click at [410, 303] on link "MSEP_MSEP_20250915_124950.ret - 64c53171-072d-4780-a138-8ca49a706627" at bounding box center [510, 304] width 391 height 13
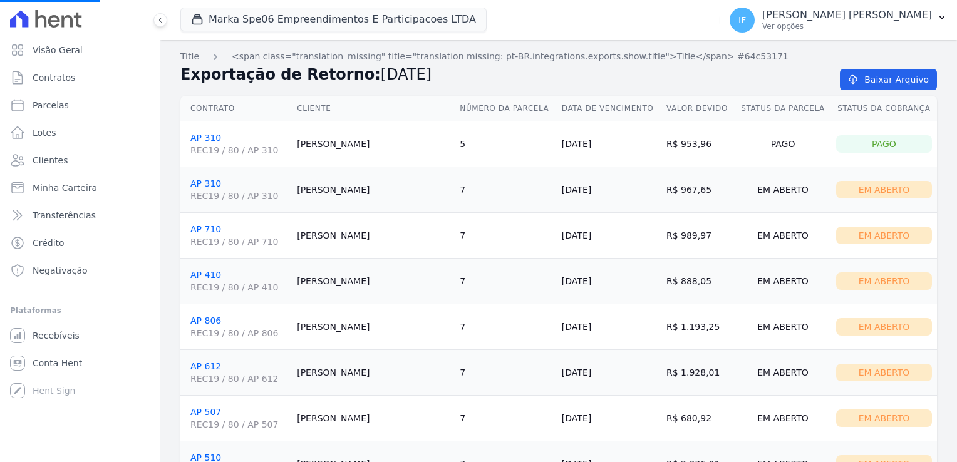
click at [455, 299] on td "7" at bounding box center [506, 282] width 102 height 46
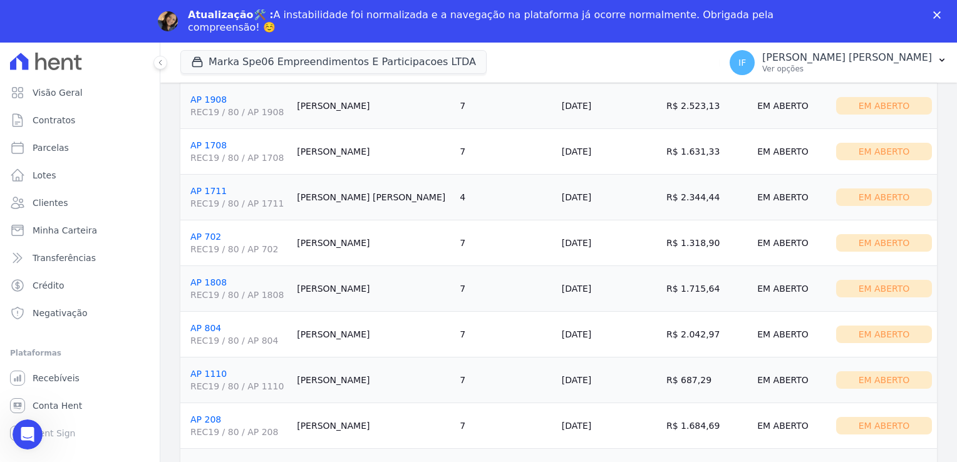
scroll to position [1375, 0]
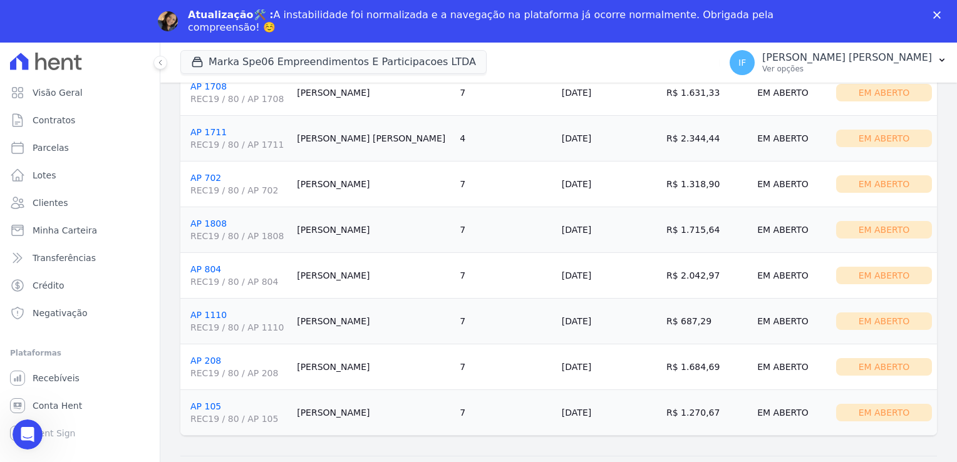
click at [935, 19] on div "Atualização🛠️ : A instabilidade foi normalizada e a navegação na plataforma já …" at bounding box center [478, 21] width 957 height 33
click at [937, 13] on icon "Fechar" at bounding box center [938, 15] width 8 height 8
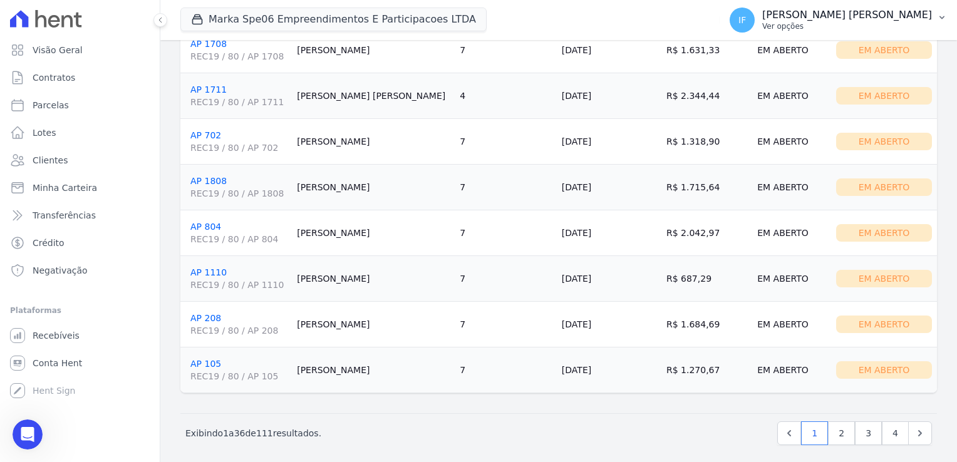
click at [874, 13] on p "[PERSON_NAME] [PERSON_NAME]" at bounding box center [847, 15] width 170 height 13
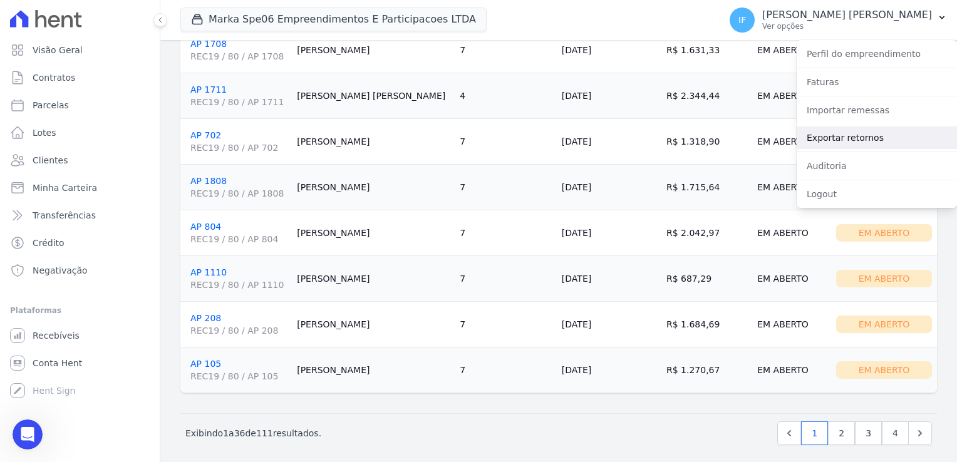
click at [857, 138] on link "Exportar retornos" at bounding box center [877, 138] width 160 height 23
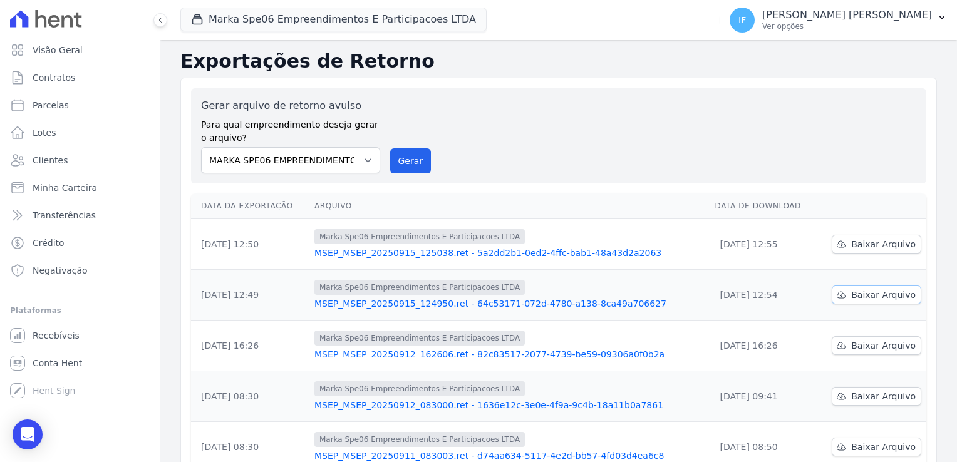
click at [865, 293] on span "Baixar Arquivo" at bounding box center [883, 295] width 65 height 13
click at [63, 189] on span "Minha Carteira" at bounding box center [65, 188] width 65 height 13
